Goal: Task Accomplishment & Management: Complete application form

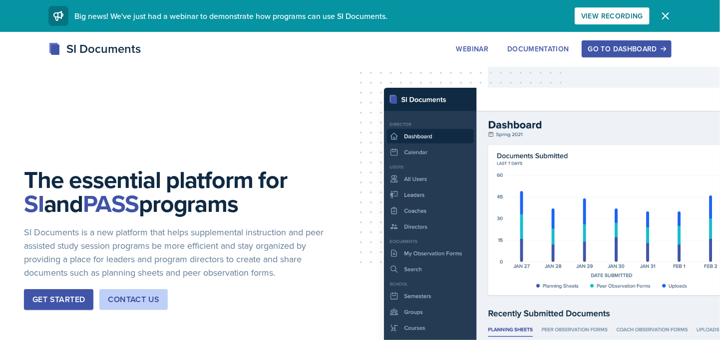
click at [624, 50] on div "Go to Dashboard" at bounding box center [626, 49] width 77 height 8
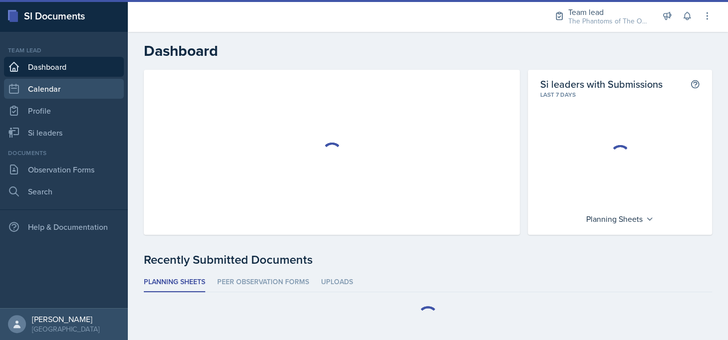
click at [57, 88] on link "Calendar" at bounding box center [64, 89] width 120 height 20
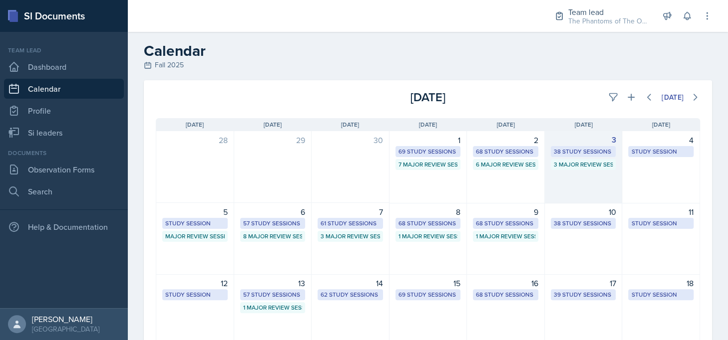
click at [588, 150] on div "38 Study Sessions" at bounding box center [583, 151] width 59 height 9
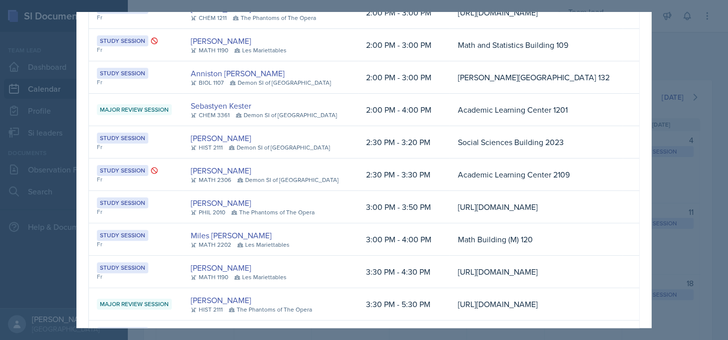
scroll to position [0, 182]
drag, startPoint x: 424, startPoint y: 63, endPoint x: 589, endPoint y: 101, distance: 169.4
click at [589, 29] on td "https://teams.microsoft.com/l/meetup-join/19%3ameeting_MGYwYTE5N2YtZjRkNi00NTdh…" at bounding box center [535, 13] width 173 height 32
copy td "https://teams.microsoft.com/l/meetup-join/19%3ameeting_MGYwYTE5N2YtZjRkNi00NTdh…"
click at [674, 46] on div at bounding box center [364, 170] width 728 height 340
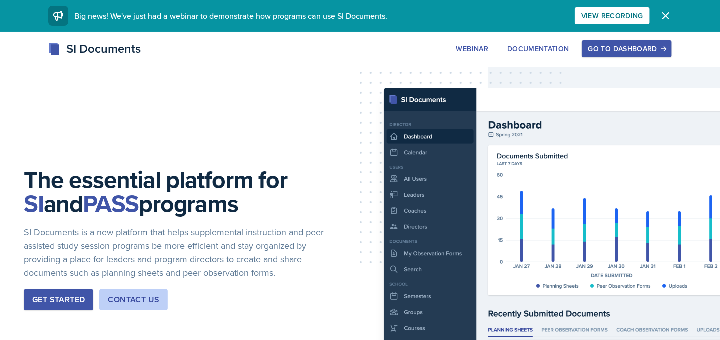
click at [601, 52] on div "Go to Dashboard" at bounding box center [626, 49] width 77 height 8
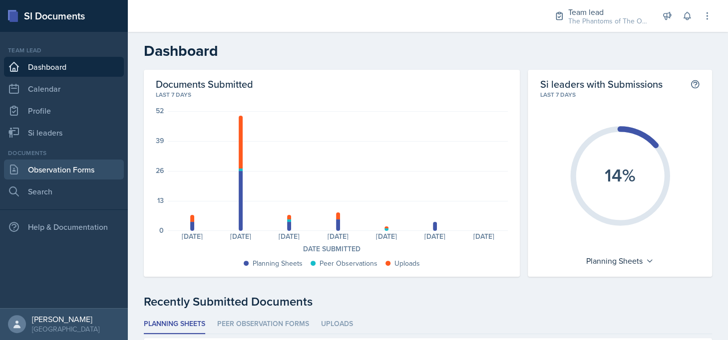
click at [64, 168] on link "Observation Forms" at bounding box center [64, 170] width 120 height 20
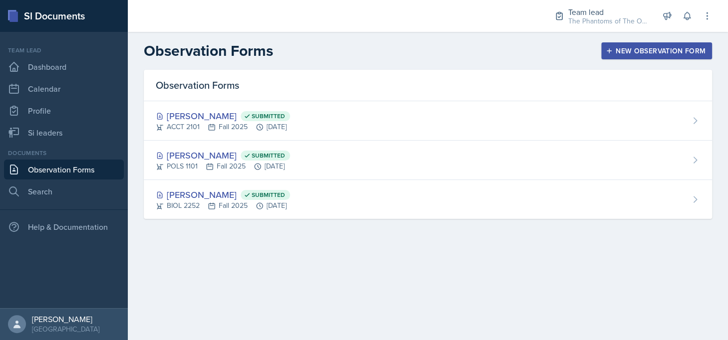
click at [640, 47] on div "New Observation Form" at bounding box center [657, 51] width 98 height 8
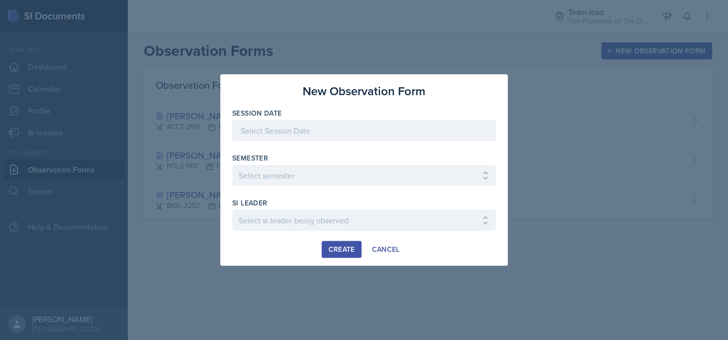
click at [370, 135] on div at bounding box center [364, 130] width 264 height 21
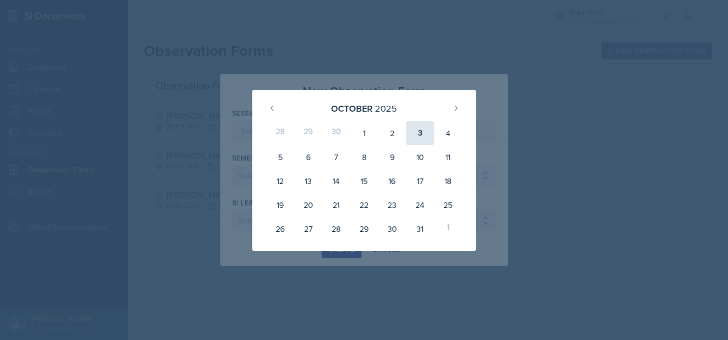
click at [412, 134] on div "3" at bounding box center [420, 133] width 28 height 24
type input "[DATE]"
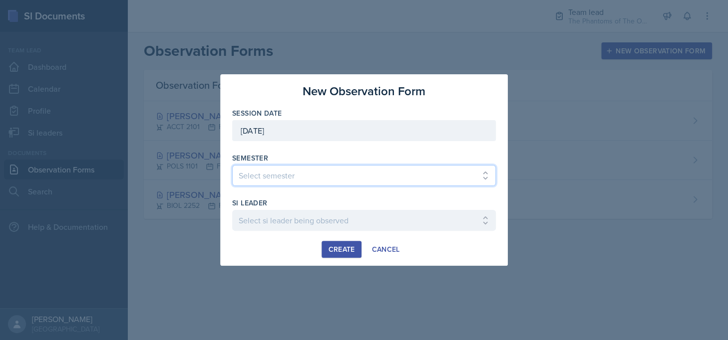
click at [316, 177] on select "Select semester All Spring 2021 Summer 2021 Spring 2022 Fall 2020 Fall 2021 Fal…" at bounding box center [364, 175] width 264 height 21
select select "2bed604d-1099-4043-b1bc-2365e8740244"
click at [232, 165] on select "Select semester All Spring 2021 Summer 2021 Spring 2022 Fall 2020 Fall 2021 Fal…" at bounding box center [364, 175] width 264 height 21
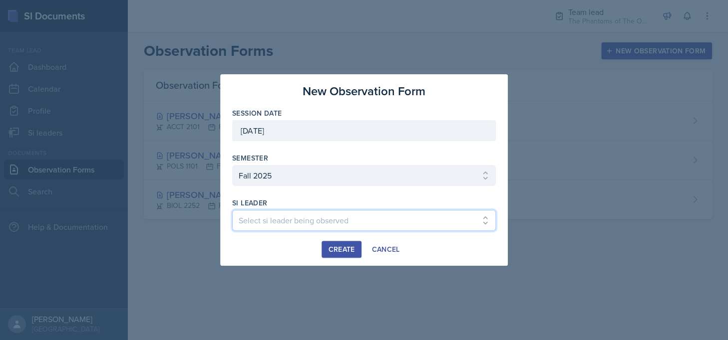
click at [295, 216] on select "Select si leader being observed [PERSON_NAME] / CHEM 1211 / Demon SI of [GEOGRA…" at bounding box center [364, 220] width 264 height 21
select select "13b6a300-7d60-4ce0-8d67-6d71b04f4ed0"
click at [232, 210] on select "Select si leader being observed [PERSON_NAME] / CHEM 1211 / Demon SI of [GEOGRA…" at bounding box center [364, 220] width 264 height 21
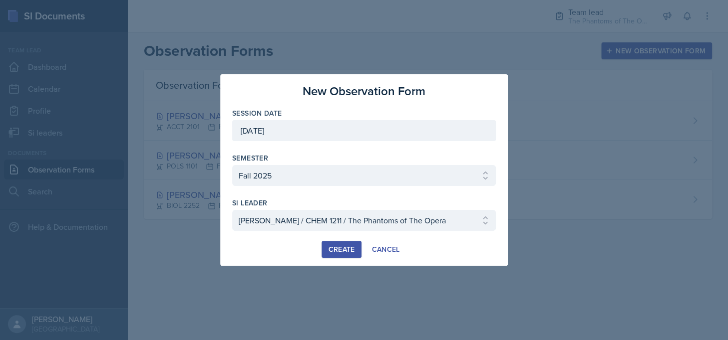
click at [338, 249] on div "Create" at bounding box center [341, 250] width 26 height 8
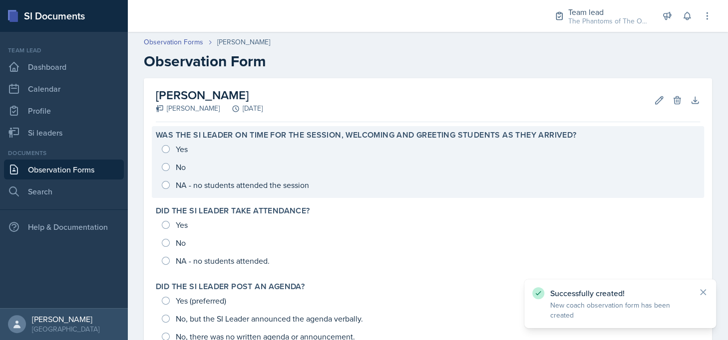
click at [174, 150] on div "Yes No NA - no students attended the session" at bounding box center [428, 167] width 544 height 54
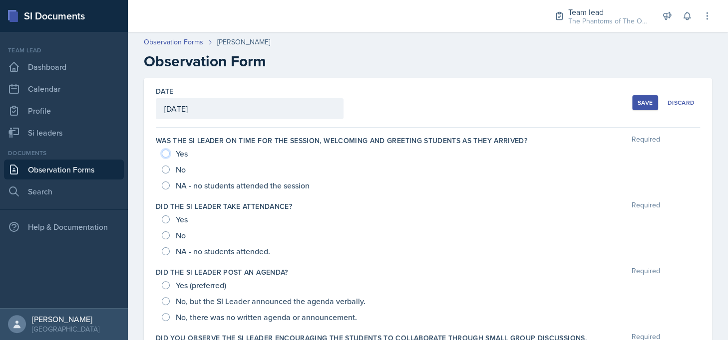
click at [166, 151] on input "Yes" at bounding box center [166, 154] width 8 height 8
radio input "true"
click at [165, 222] on input "Yes" at bounding box center [166, 220] width 8 height 8
radio input "true"
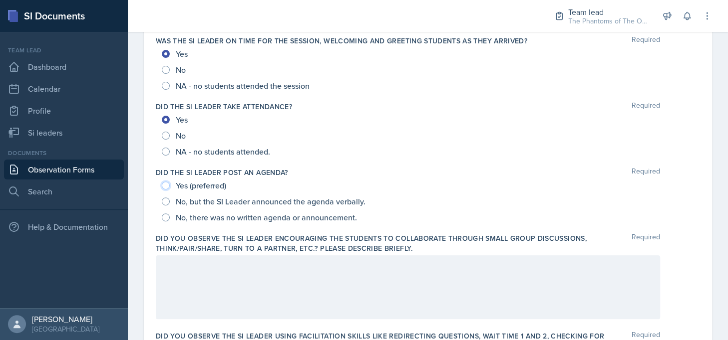
click at [165, 185] on input "Yes (preferred)" at bounding box center [166, 186] width 8 height 8
radio input "true"
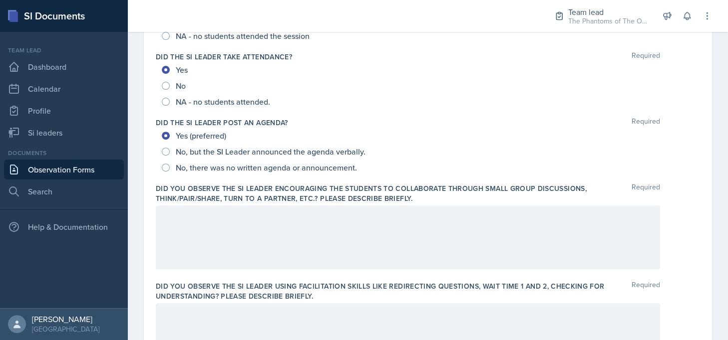
click at [237, 239] on div at bounding box center [408, 238] width 504 height 64
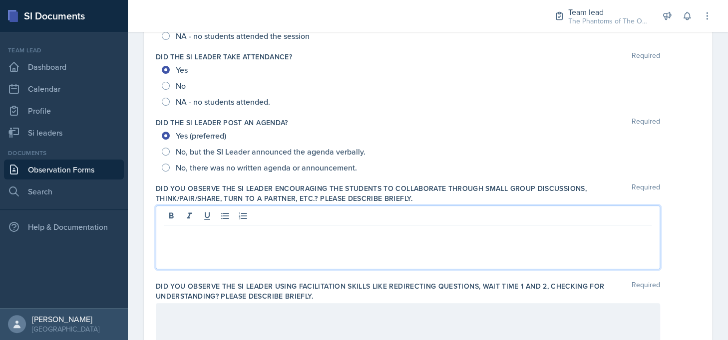
scroll to position [167, 0]
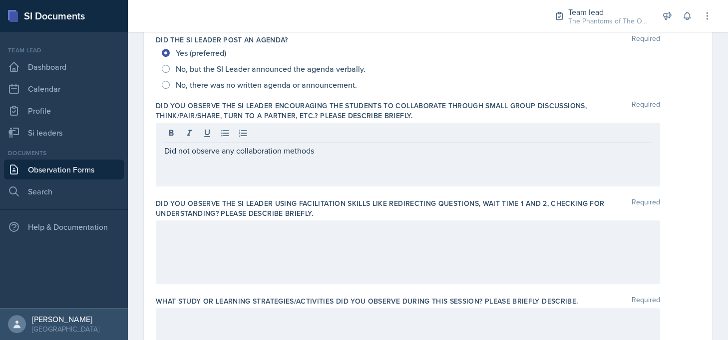
click at [228, 271] on div at bounding box center [408, 253] width 504 height 64
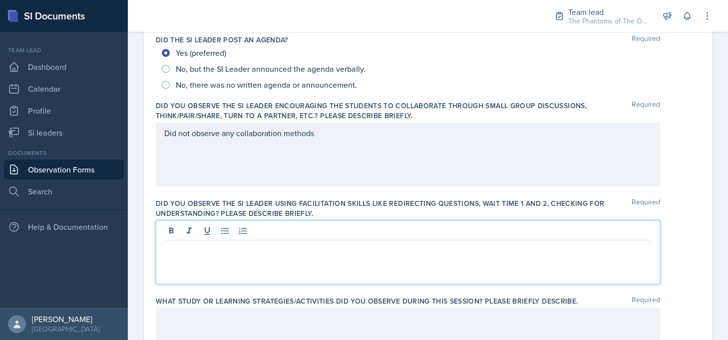
scroll to position [250, 0]
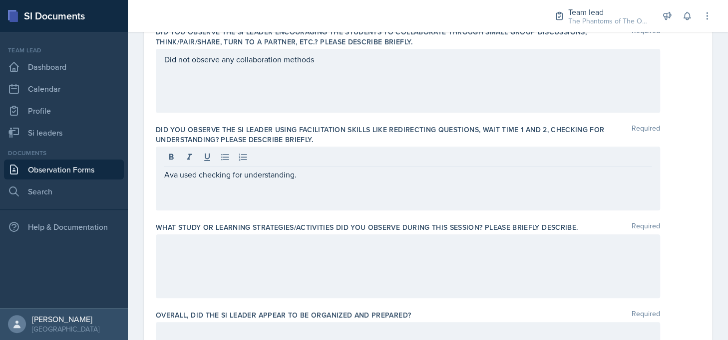
click at [283, 268] on div at bounding box center [408, 267] width 504 height 64
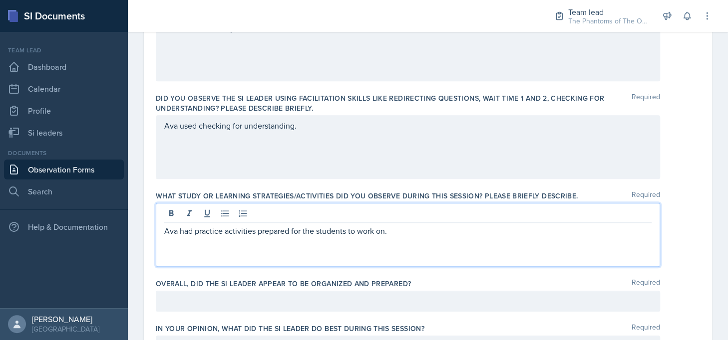
scroll to position [388, 0]
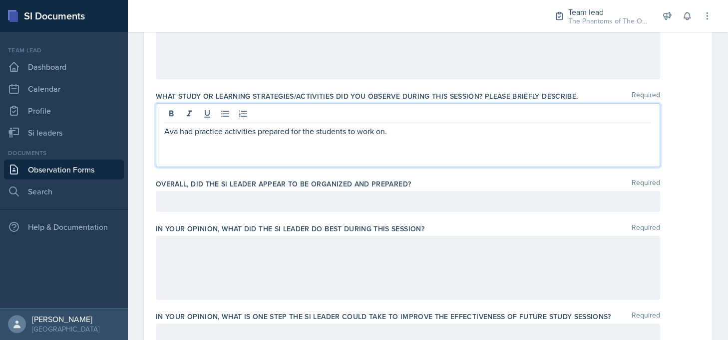
click at [405, 204] on p at bounding box center [407, 202] width 487 height 12
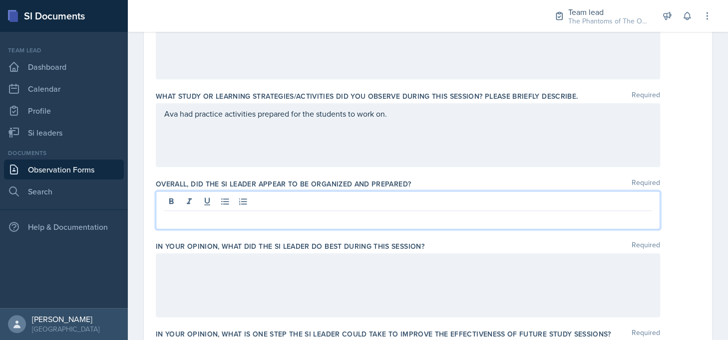
scroll to position [455, 0]
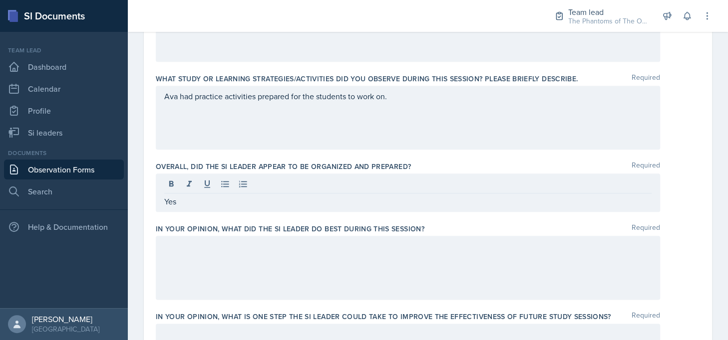
click at [370, 288] on div at bounding box center [408, 268] width 504 height 64
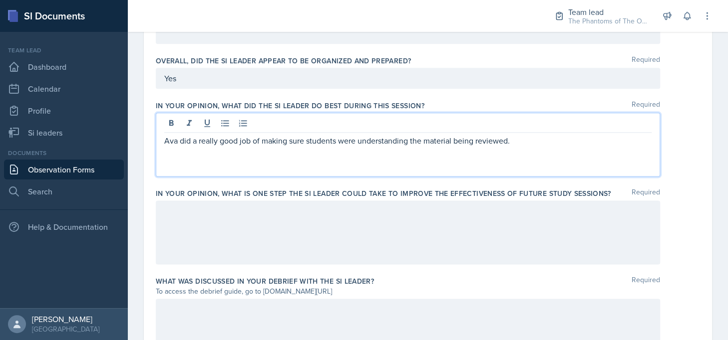
scroll to position [579, 0]
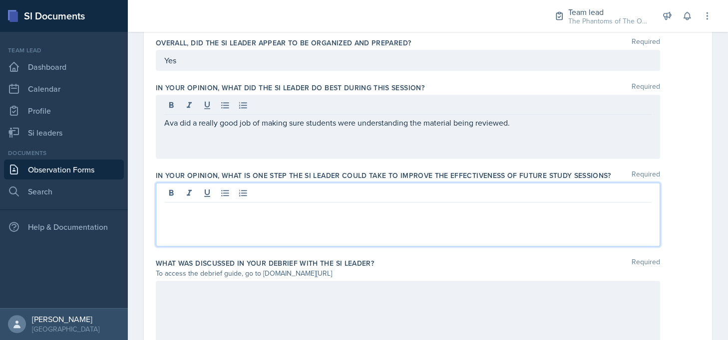
click at [398, 215] on p at bounding box center [407, 211] width 487 height 12
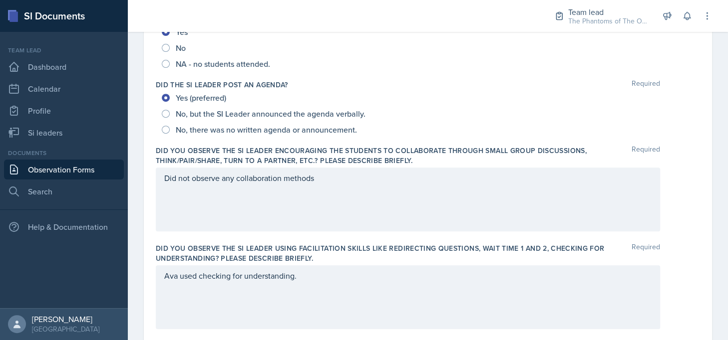
scroll to position [196, 0]
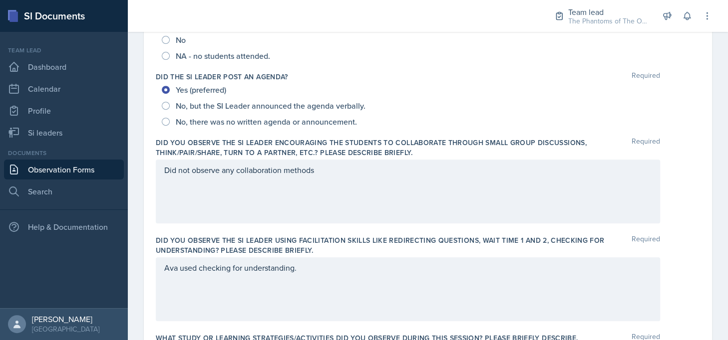
drag, startPoint x: 717, startPoint y: 0, endPoint x: 469, endPoint y: 59, distance: 255.0
click at [469, 59] on div "NA - no students attended." at bounding box center [428, 56] width 532 height 16
